Goal: Task Accomplishment & Management: Complete application form

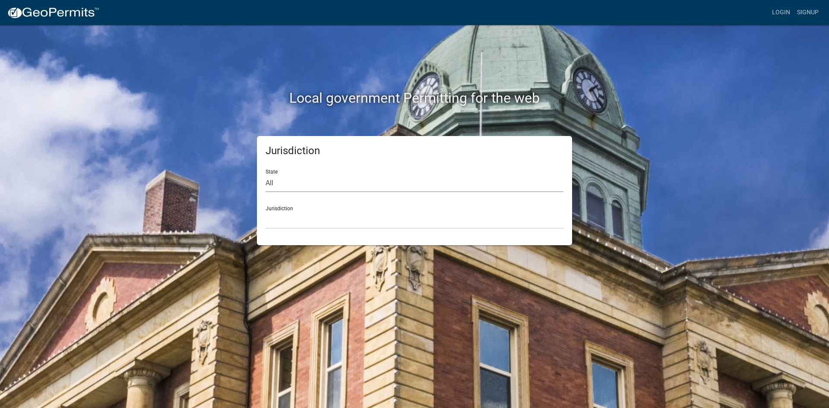
click at [337, 186] on select "All [US_STATE] [US_STATE] [US_STATE] [US_STATE] [US_STATE] [US_STATE] [US_STATE…" at bounding box center [414, 183] width 298 height 18
select select "[US_STATE]"
click at [265, 174] on select "All [US_STATE] [US_STATE] [US_STATE] [US_STATE] [US_STATE] [US_STATE] [US_STATE…" at bounding box center [414, 183] width 298 height 18
click at [334, 222] on select "[GEOGRAPHIC_DATA], [US_STATE][PERSON_NAME][GEOGRAPHIC_DATA], [US_STATE][PERSON_…" at bounding box center [414, 220] width 298 height 18
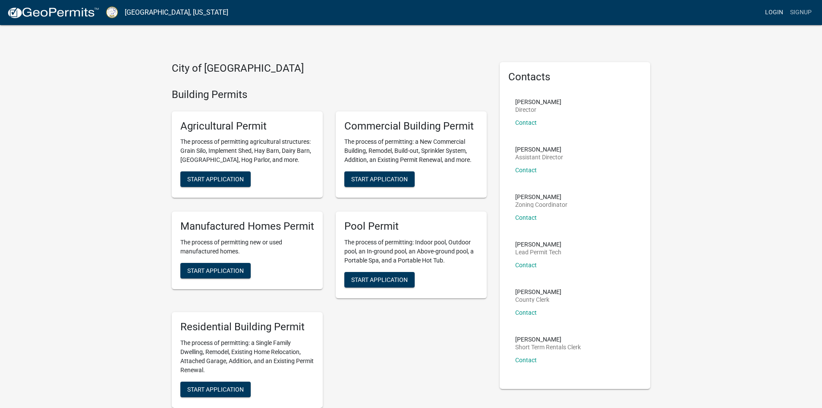
click at [785, 8] on link "Login" at bounding box center [774, 12] width 25 height 16
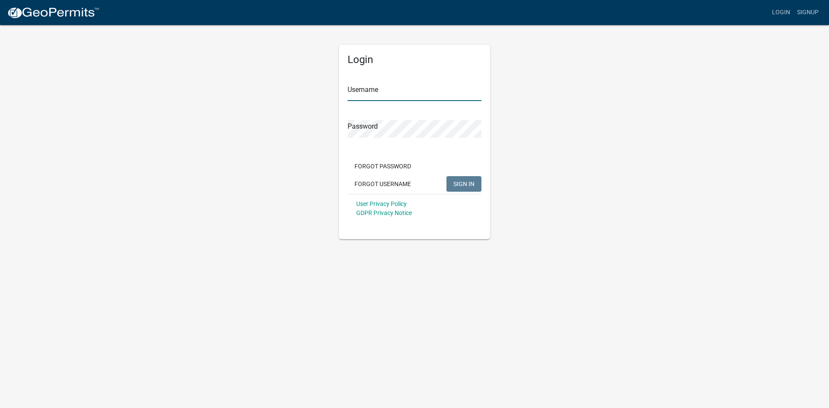
type input "rmurtaugh"
click at [466, 183] on span "SIGN IN" at bounding box center [463, 183] width 21 height 7
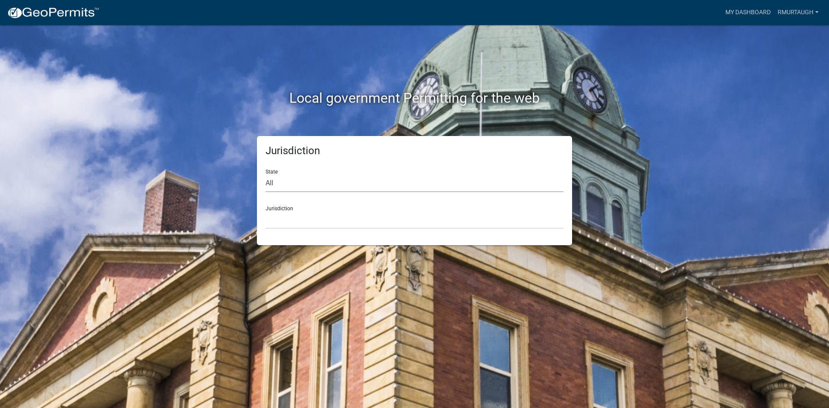
click at [473, 181] on select "All [US_STATE] [US_STATE] [US_STATE] [US_STATE] [US_STATE] [US_STATE] [US_STATE…" at bounding box center [414, 183] width 298 height 18
select select "[US_STATE]"
click at [265, 174] on select "All [US_STATE] [US_STATE] [US_STATE] [US_STATE] [US_STATE] [US_STATE] [US_STATE…" at bounding box center [414, 183] width 298 height 18
drag, startPoint x: 464, startPoint y: 190, endPoint x: 399, endPoint y: 222, distance: 72.6
click at [399, 222] on select "[GEOGRAPHIC_DATA], [US_STATE][PERSON_NAME][GEOGRAPHIC_DATA], [US_STATE][PERSON_…" at bounding box center [414, 220] width 298 height 18
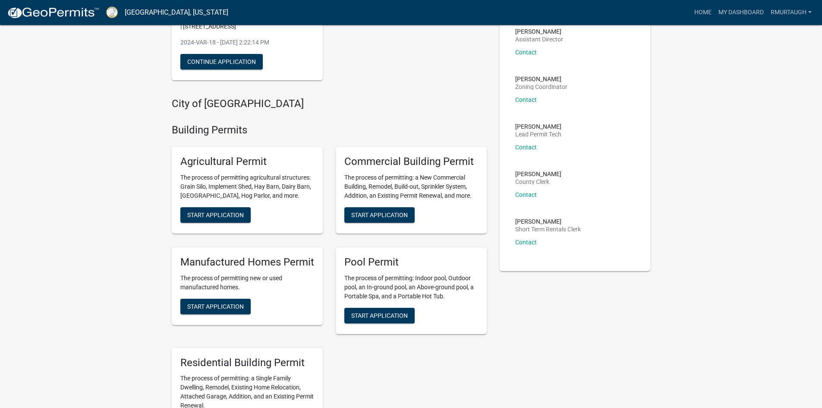
scroll to position [129, 0]
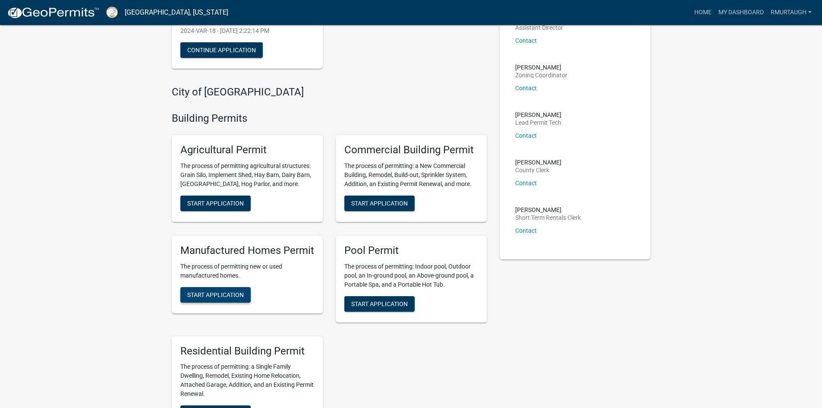
click at [208, 293] on span "Start Application" at bounding box center [215, 294] width 57 height 7
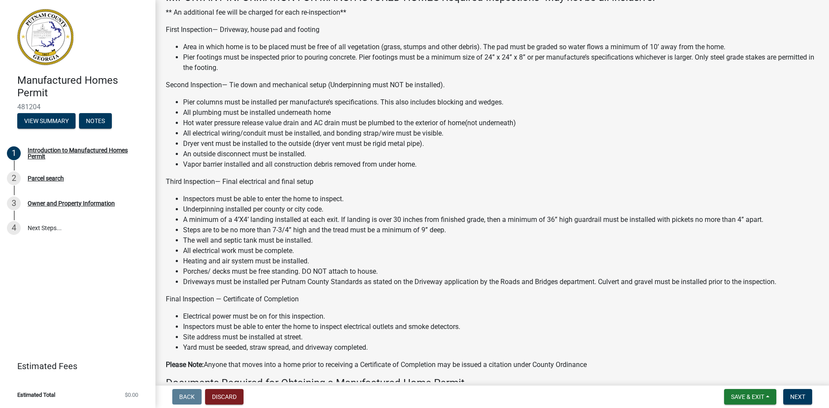
scroll to position [1, 0]
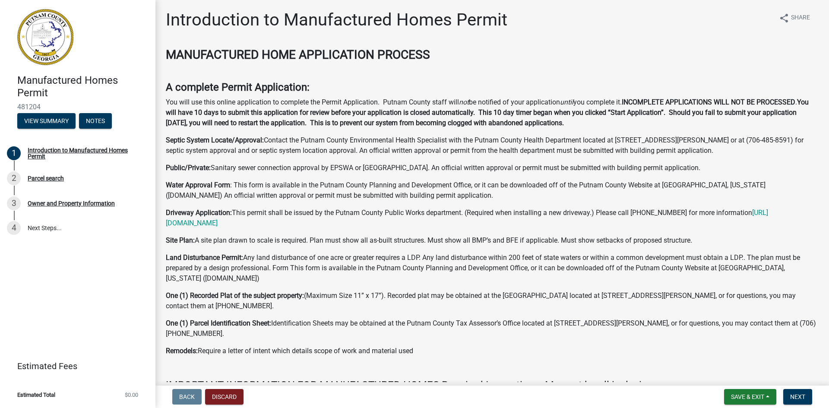
drag, startPoint x: 257, startPoint y: 266, endPoint x: 596, endPoint y: 270, distance: 338.8
click at [596, 270] on p "Land Disturbance Permit: Any land disturbance of one acre or greater requires a…" at bounding box center [492, 267] width 653 height 31
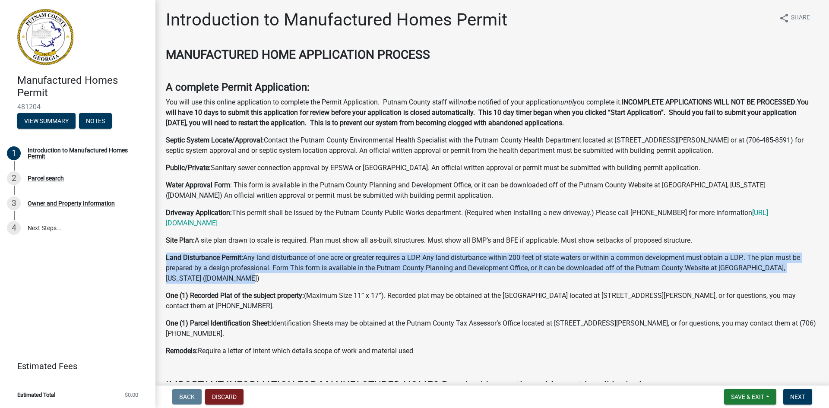
drag, startPoint x: 166, startPoint y: 257, endPoint x: 265, endPoint y: 280, distance: 101.9
click at [265, 280] on p "Land Disturbance Permit: Any land disturbance of one acre or greater requires a…" at bounding box center [492, 267] width 653 height 31
copy p "Land Disturbance Permit: Any land disturbance of one acre or greater requires a…"
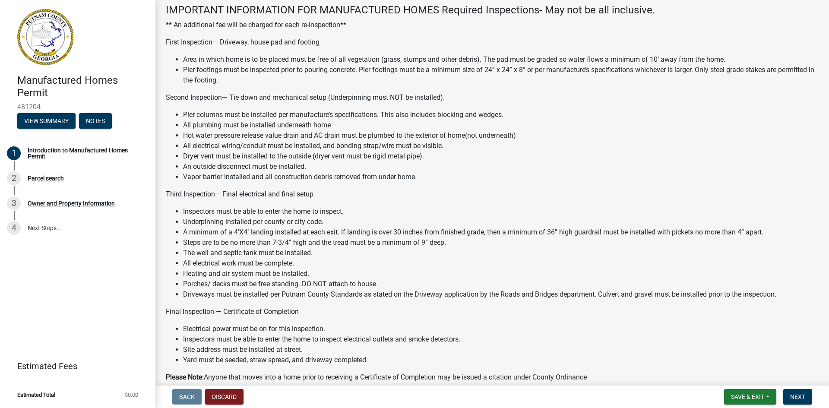
scroll to position [388, 0]
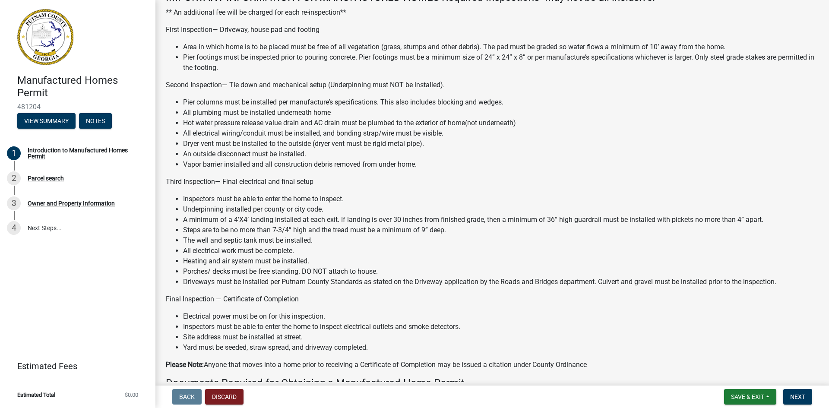
drag, startPoint x: 643, startPoint y: 216, endPoint x: 540, endPoint y: 235, distance: 105.3
click at [540, 235] on li "The well and septic tank must be installed." at bounding box center [500, 240] width 635 height 10
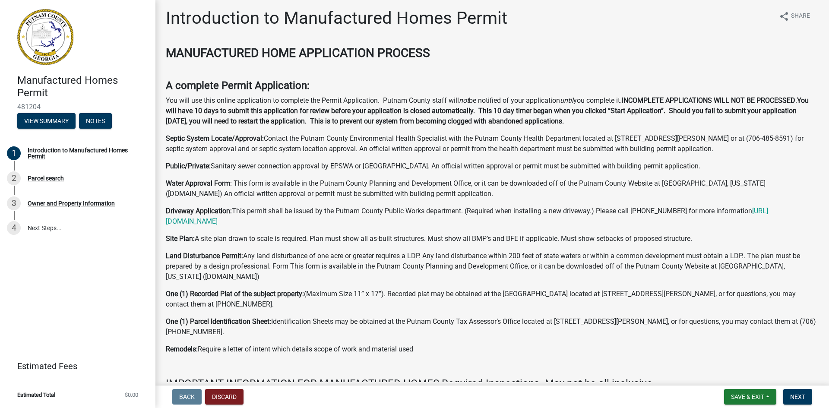
scroll to position [0, 0]
